Goal: Book appointment/travel/reservation

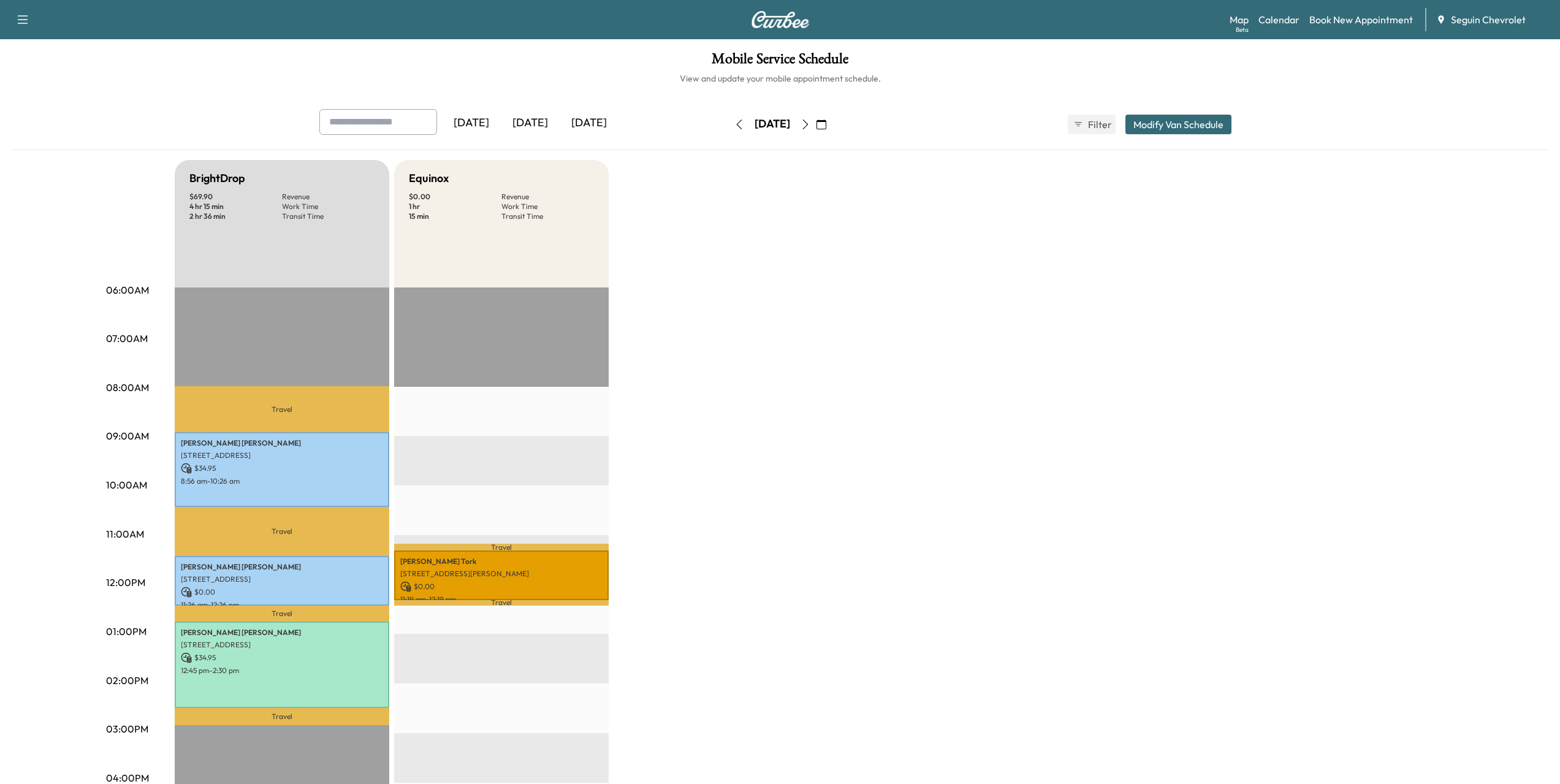
click at [379, 123] on input "text" at bounding box center [378, 122] width 117 height 26
type input "******"
click at [379, 123] on input "******" at bounding box center [378, 122] width 117 height 26
click at [832, 119] on button "button" at bounding box center [822, 124] width 21 height 19
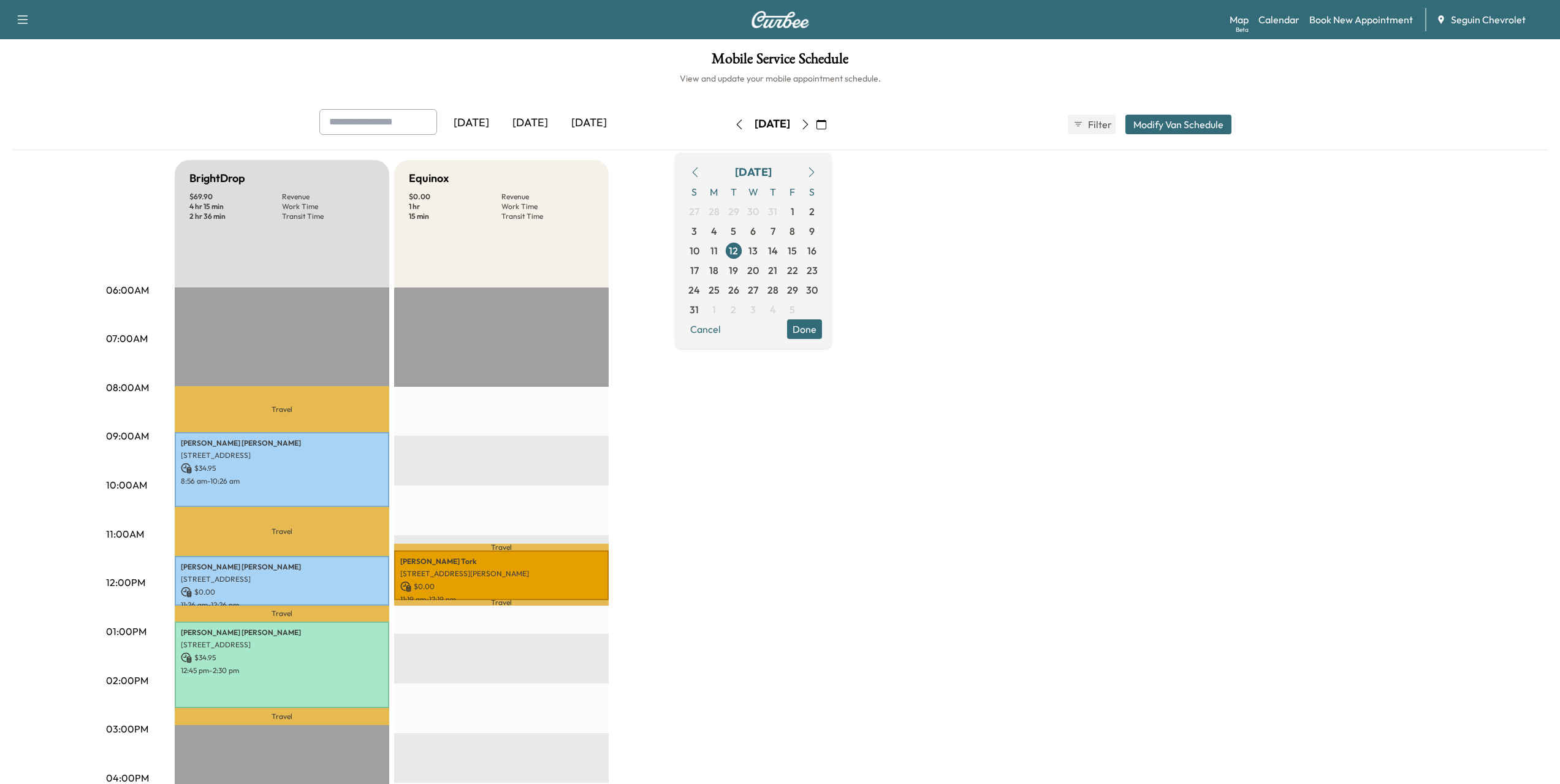
click at [358, 117] on input "text" at bounding box center [378, 122] width 117 height 26
click at [1279, 16] on link "Calendar" at bounding box center [1279, 19] width 41 height 15
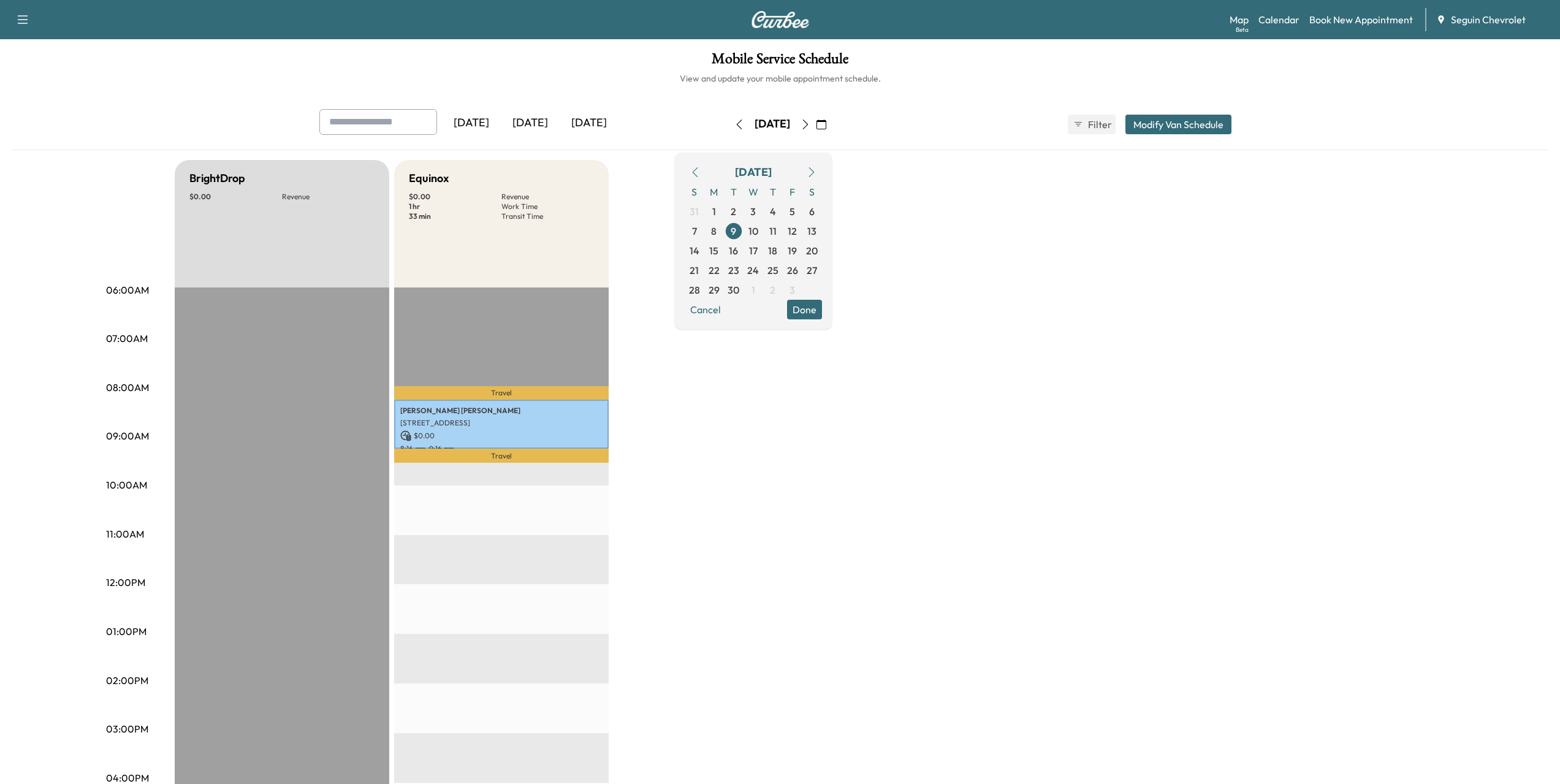
click at [594, 122] on div "[DATE]" at bounding box center [589, 123] width 59 height 28
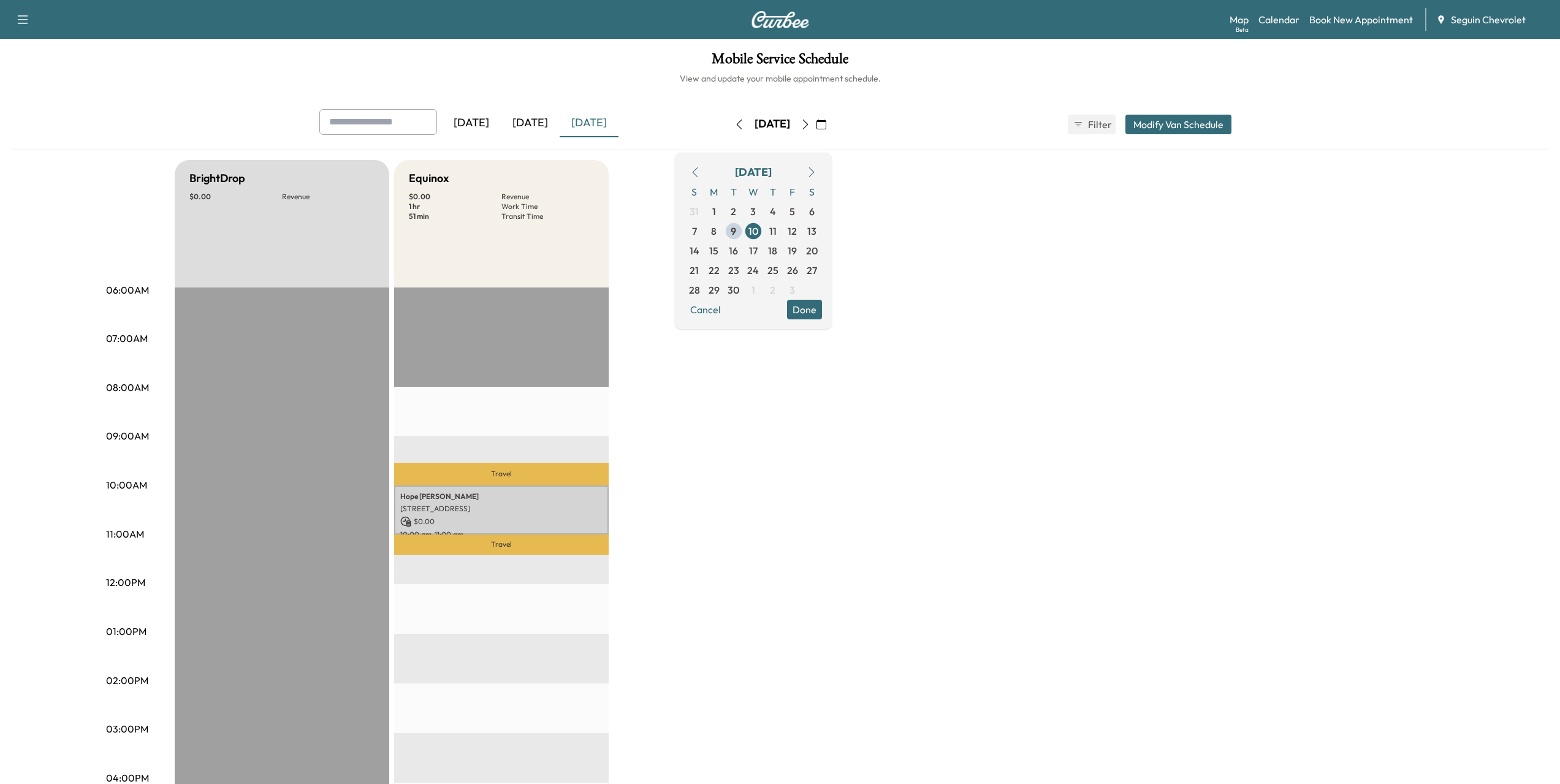
click at [594, 122] on div "[DATE]" at bounding box center [589, 123] width 59 height 28
click at [605, 127] on div "[DATE]" at bounding box center [589, 123] width 59 height 28
click at [810, 120] on icon "button" at bounding box center [805, 124] width 10 height 10
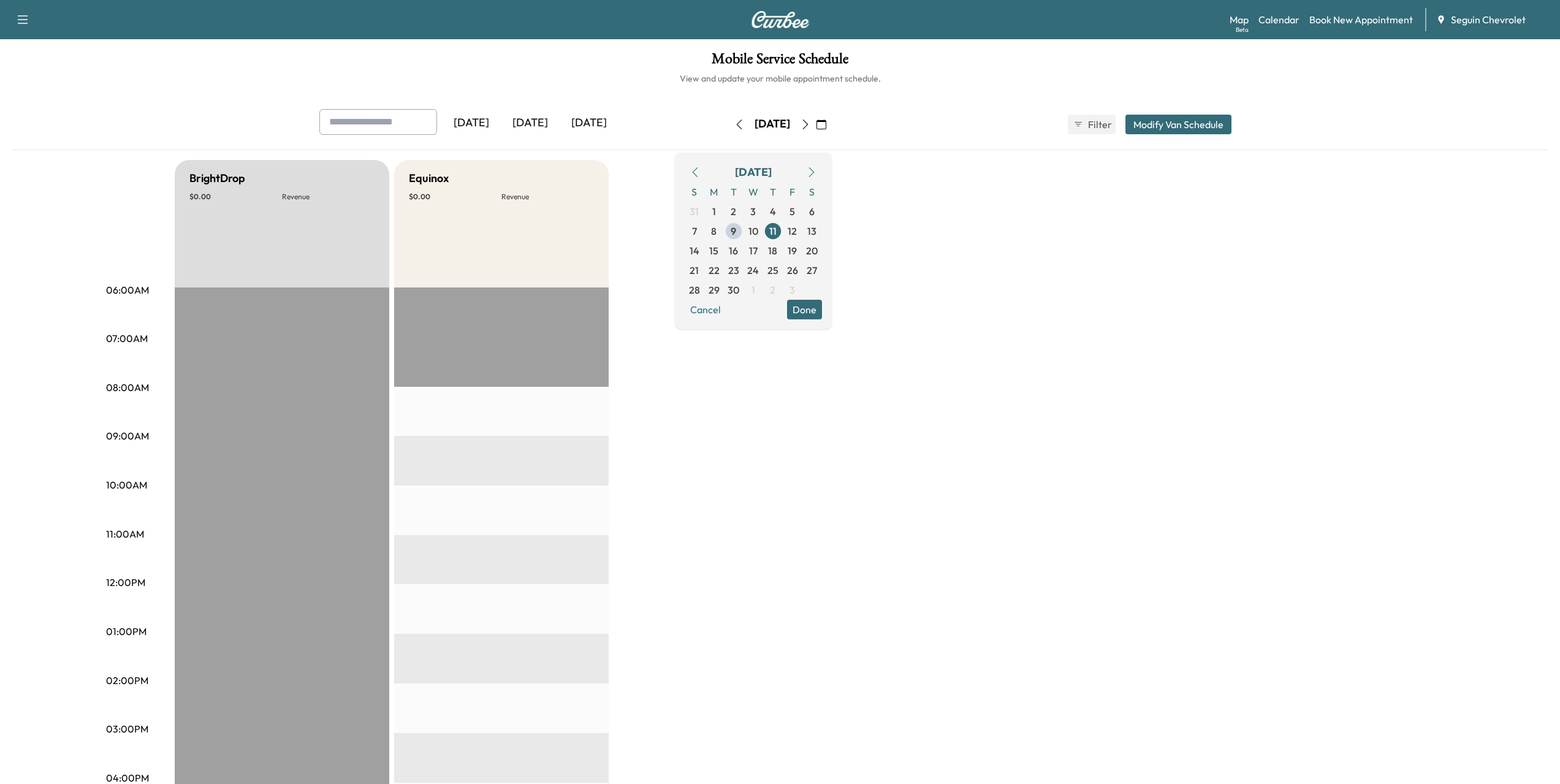
click at [810, 123] on icon "button" at bounding box center [805, 124] width 10 height 10
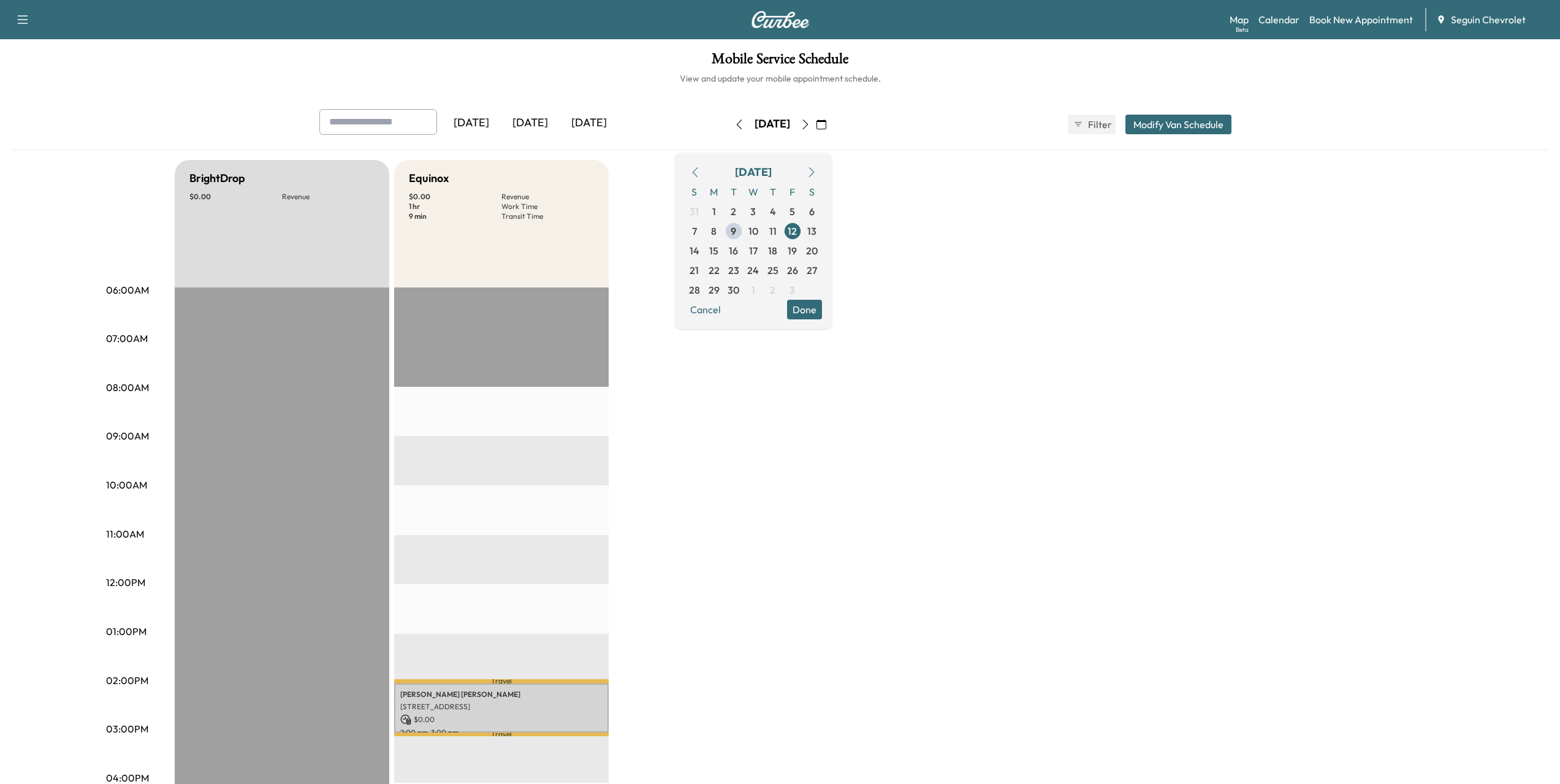
click at [832, 123] on button "button" at bounding box center [822, 124] width 21 height 19
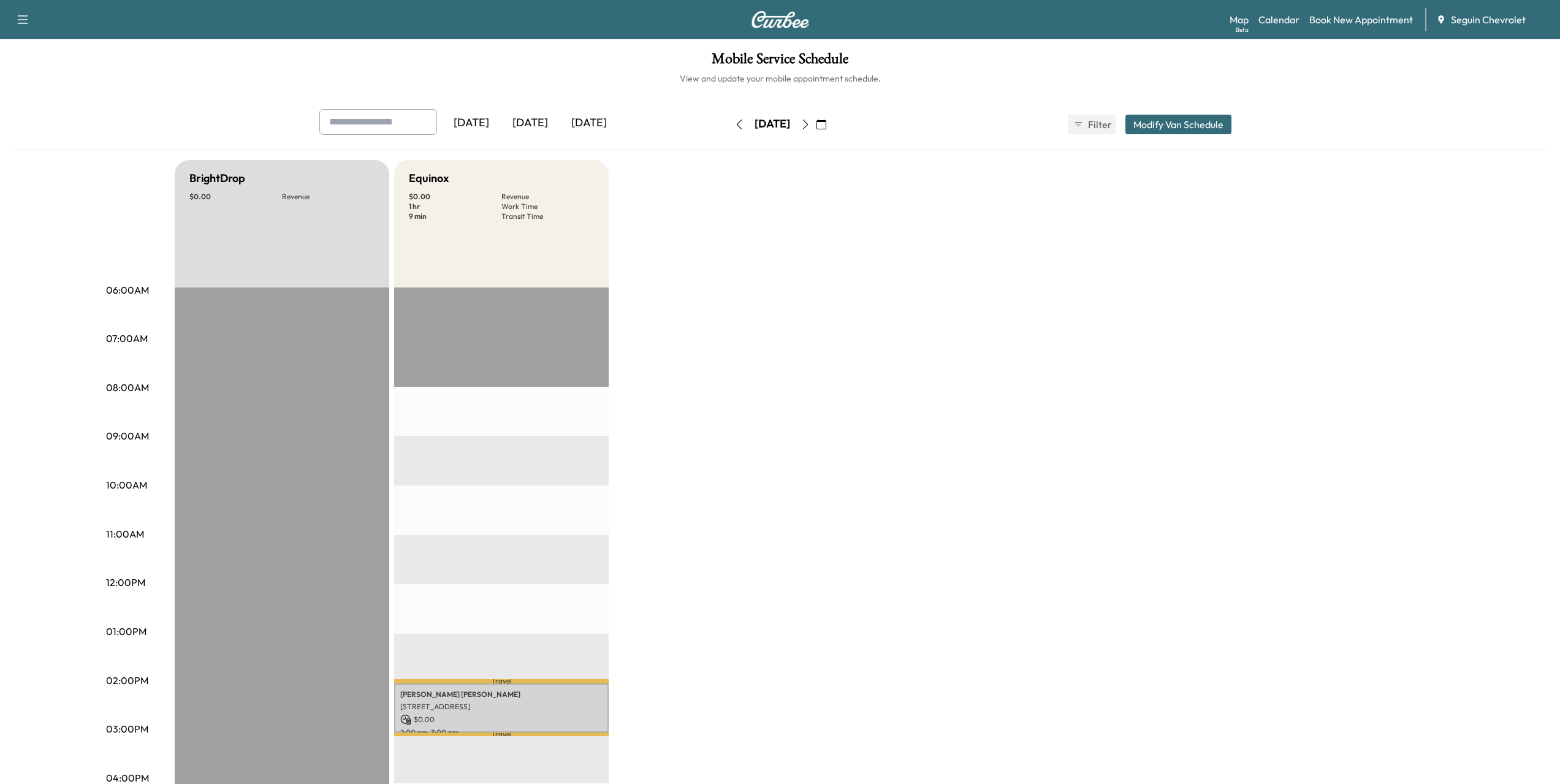
click at [810, 123] on icon "button" at bounding box center [805, 124] width 10 height 10
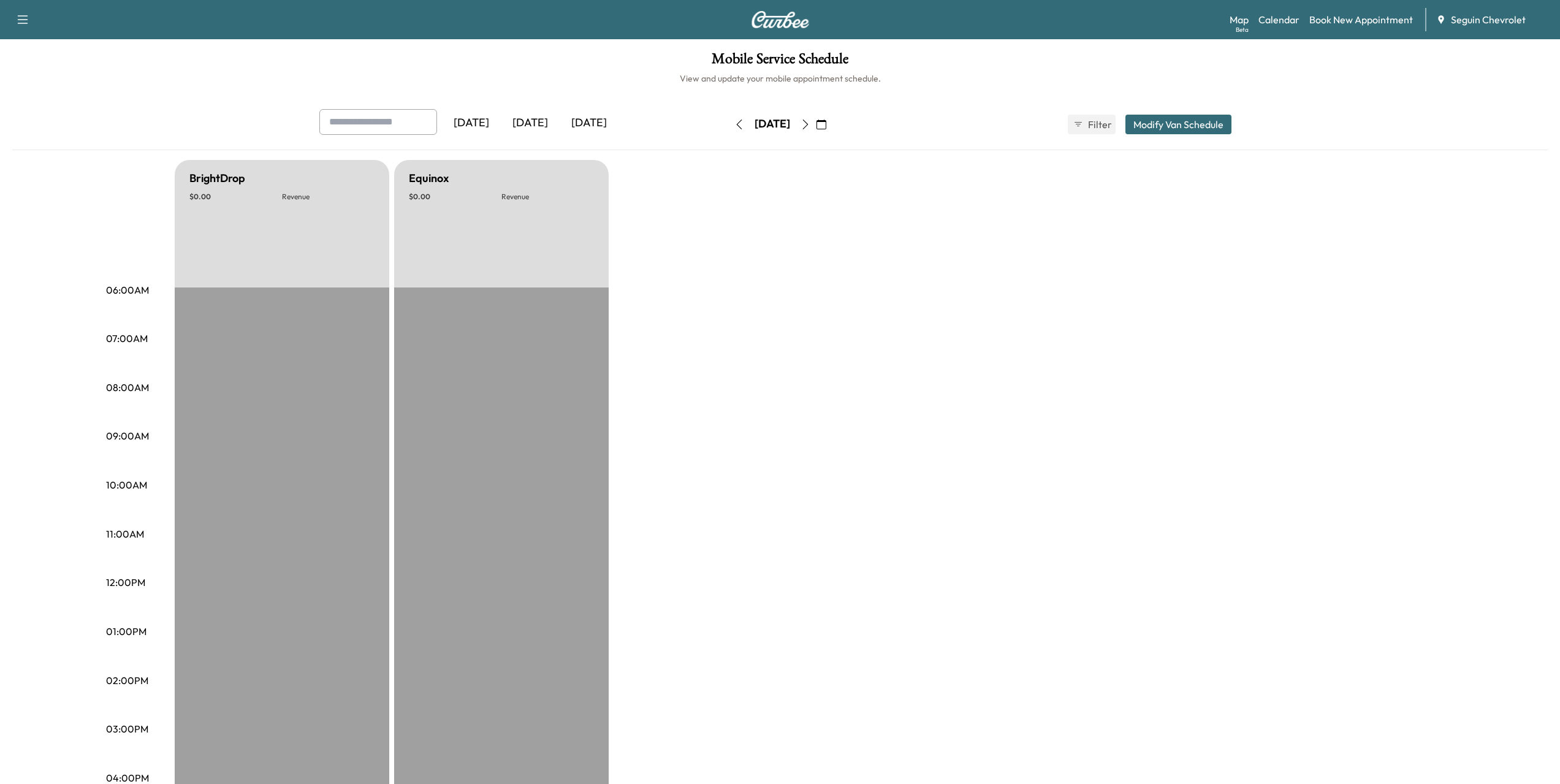
click at [400, 126] on input "text" at bounding box center [378, 122] width 117 height 26
click at [400, 126] on input "**********" at bounding box center [378, 122] width 117 height 26
type input "*"
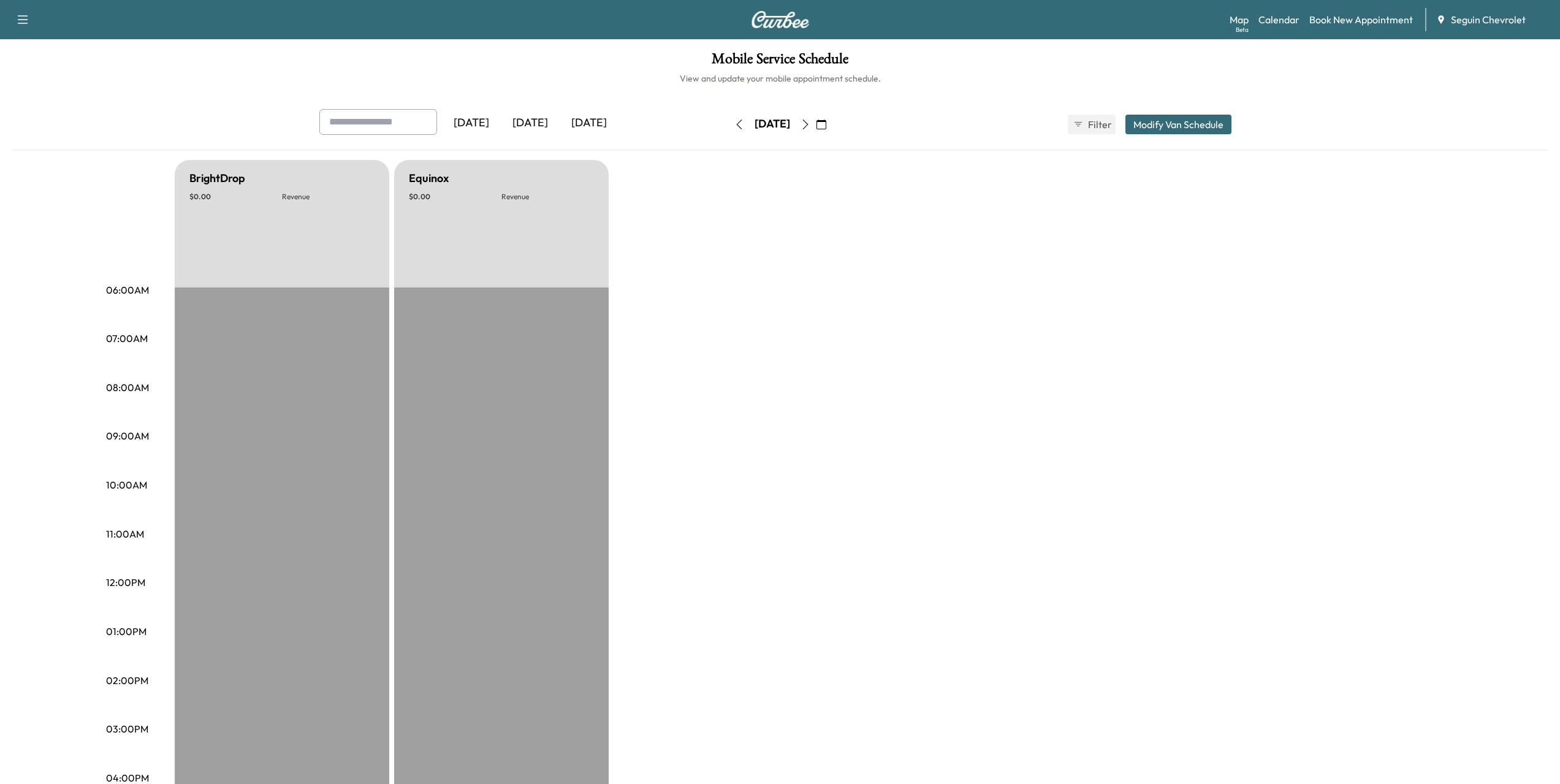
click at [277, 96] on div "Mobile Service Schedule View and update your mobile appointment schedule. [DATE…" at bounding box center [780, 566] width 1560 height 1052
